Goal: Browse casually

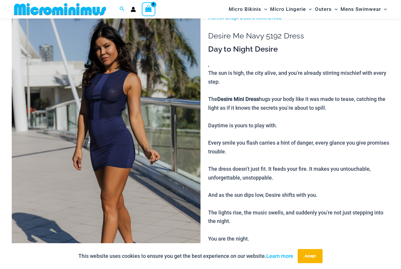
scroll to position [39, 0]
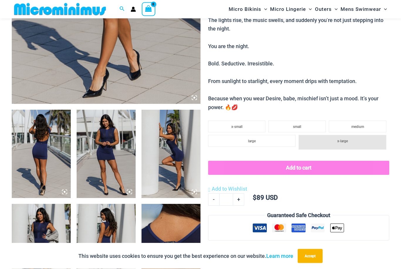
click at [39, 160] on img at bounding box center [41, 154] width 59 height 88
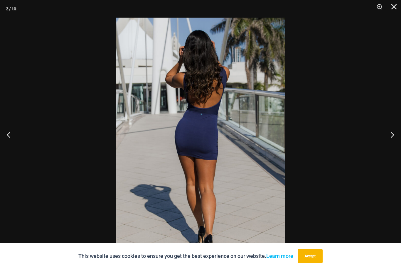
click at [392, 144] on button "Next" at bounding box center [390, 134] width 22 height 29
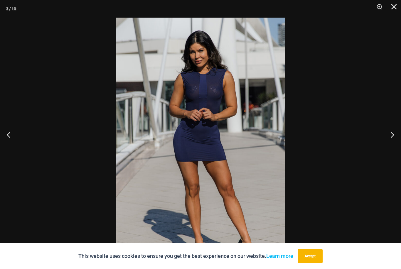
click at [394, 146] on button "Next" at bounding box center [390, 134] width 22 height 29
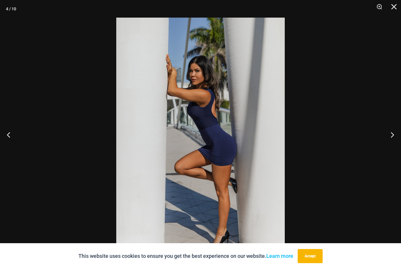
click at [392, 148] on button "Next" at bounding box center [390, 134] width 22 height 29
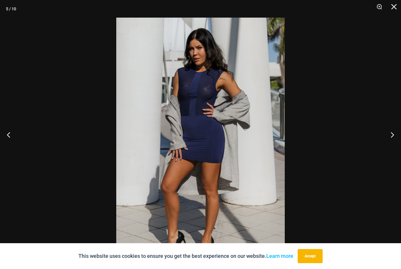
click at [393, 148] on button "Next" at bounding box center [390, 134] width 22 height 29
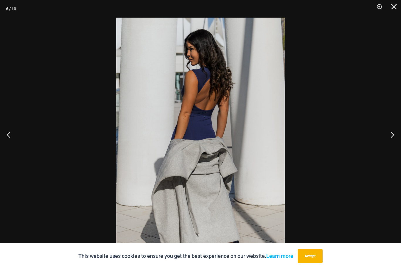
click at [391, 149] on button "Next" at bounding box center [390, 134] width 22 height 29
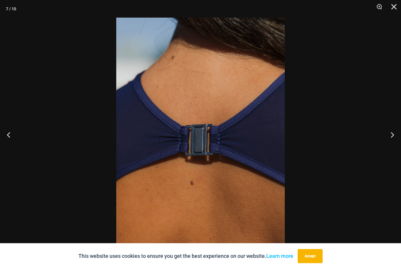
click at [392, 149] on button "Next" at bounding box center [390, 134] width 22 height 29
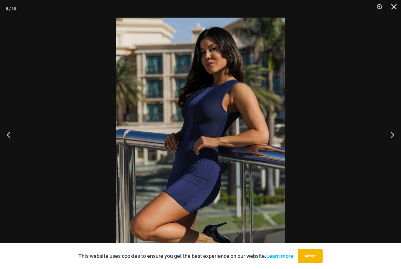
click at [392, 149] on button "Next" at bounding box center [390, 134] width 22 height 29
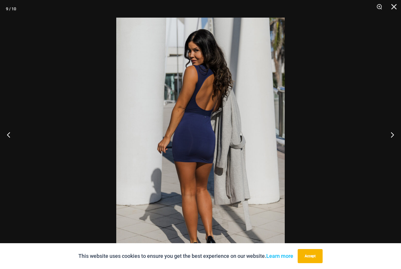
click at [391, 149] on button "Next" at bounding box center [390, 134] width 22 height 29
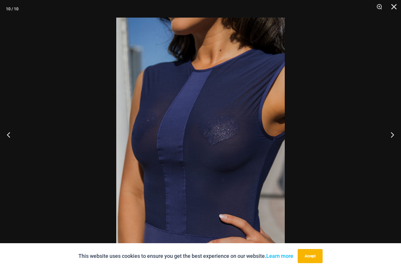
click at [391, 149] on button "Next" at bounding box center [390, 134] width 22 height 29
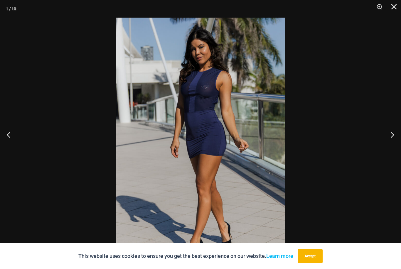
click at [390, 149] on button "Next" at bounding box center [390, 134] width 22 height 29
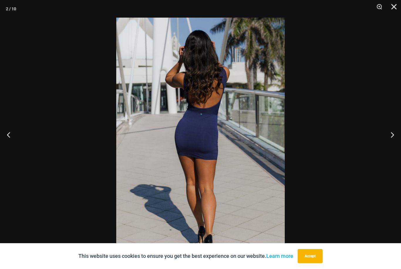
click at [392, 149] on button "Next" at bounding box center [390, 134] width 22 height 29
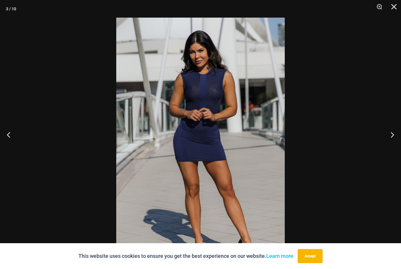
click at [397, 7] on button "Close" at bounding box center [392, 9] width 15 height 18
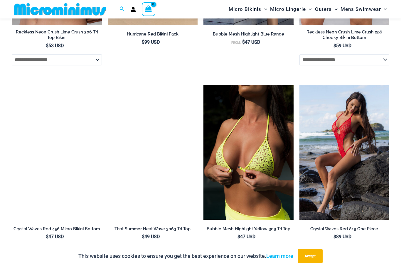
scroll to position [1337, 0]
